Goal: Information Seeking & Learning: Learn about a topic

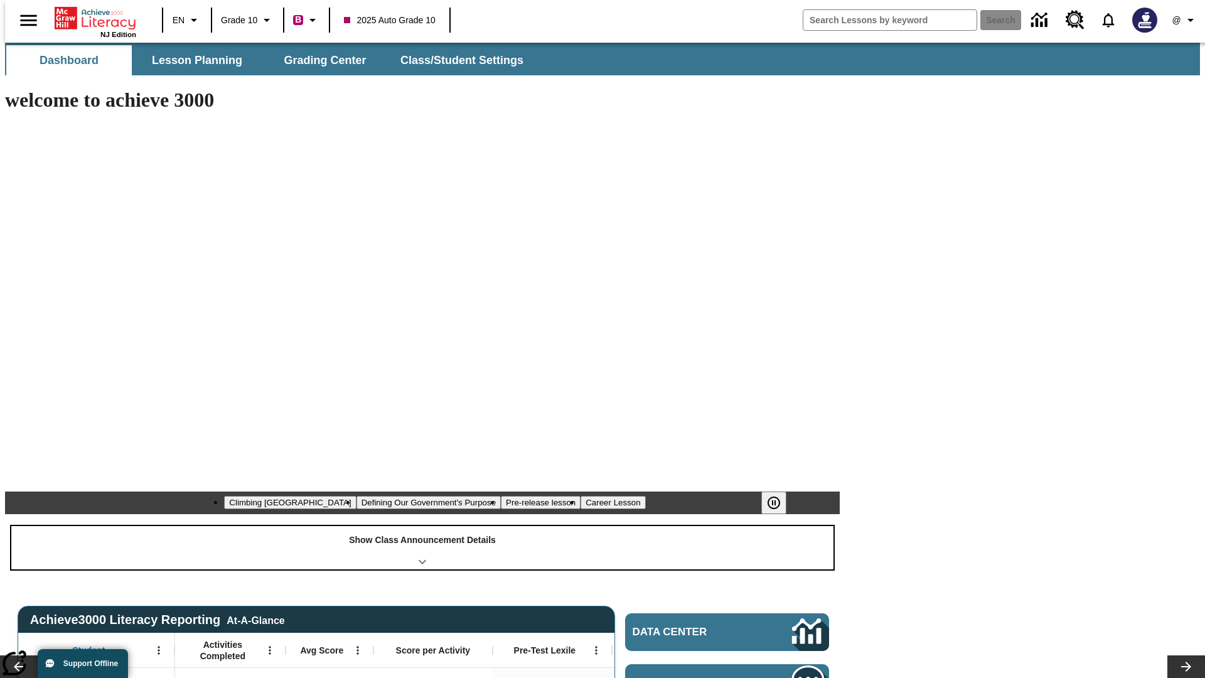
click at [422, 526] on div "Show Class Announcement Details" at bounding box center [422, 547] width 822 height 43
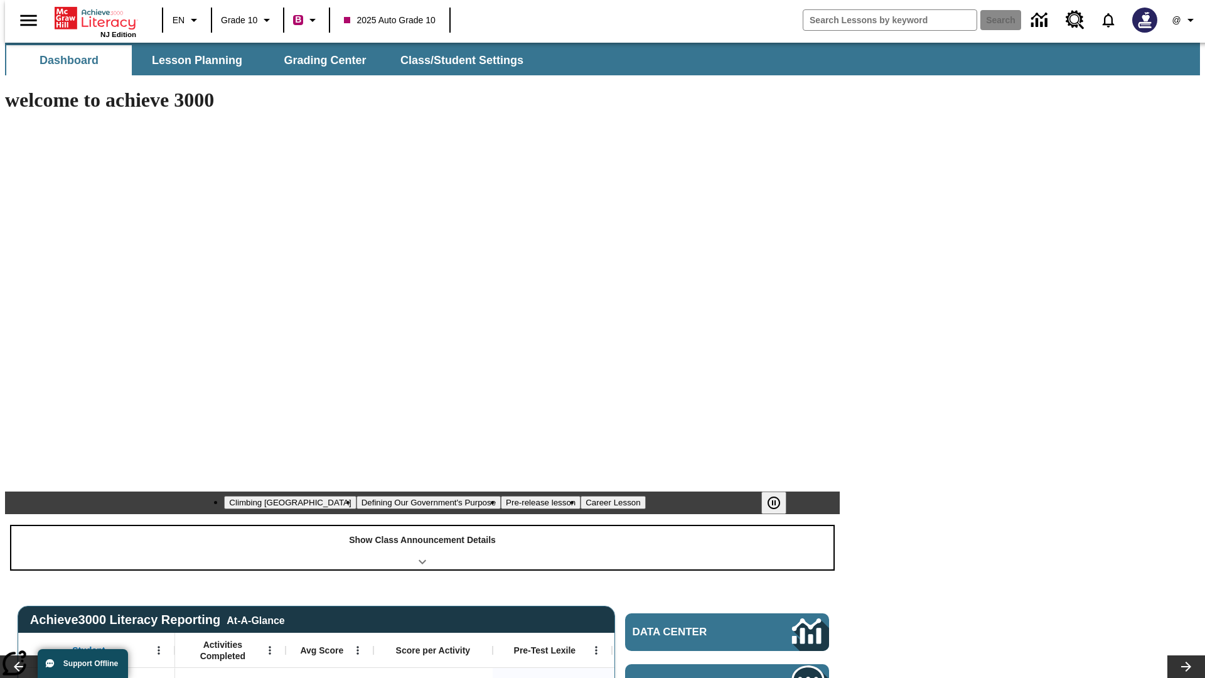
click at [422, 526] on div "Show Class Announcement Details" at bounding box center [422, 547] width 822 height 43
